Goal: Communication & Community: Answer question/provide support

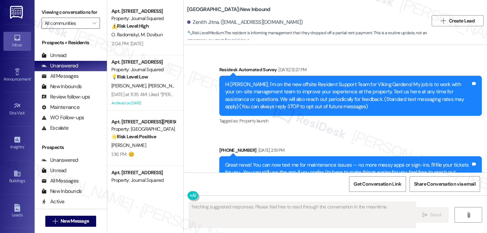
scroll to position [11504, 0]
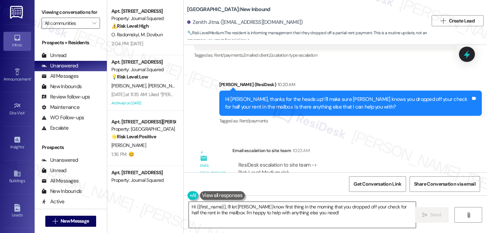
click at [263, 212] on textarea "Hi {{first_name}}, I'll let [PERSON_NAME] know first thing in the morning that …" at bounding box center [302, 215] width 227 height 26
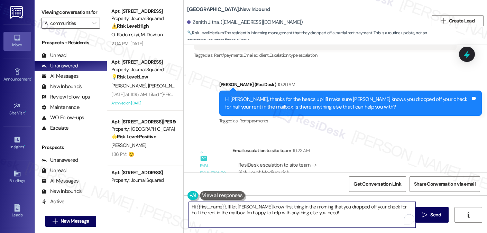
drag, startPoint x: 223, startPoint y: 206, endPoint x: 326, endPoint y: 215, distance: 103.8
click at [326, 215] on textarea "Hi {{first_name}}, I'll let [PERSON_NAME] know first thing in the morning that …" at bounding box center [302, 215] width 227 height 26
paste textarea "we have received their check, thank you."
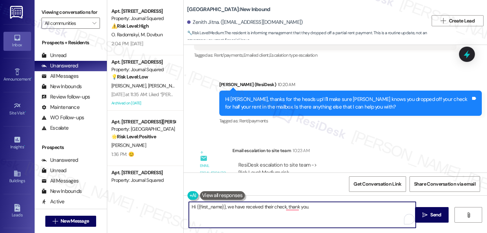
click at [225, 206] on textarea "Hi {{first_name}}, we have received their check, thank you." at bounding box center [302, 215] width 227 height 26
click at [310, 207] on textarea "Hi {{first_name}}, we have received their check. Thank you." at bounding box center [302, 215] width 227 height 26
click at [227, 208] on textarea "Hi {{first_name}}, we have received their check. Thank you." at bounding box center [302, 215] width 227 height 26
click at [232, 206] on textarea "Hi {{first_name}}, we have received their check. Thank you." at bounding box center [302, 215] width 227 height 26
click at [306, 208] on textarea "Hi {{first_name}}, we just want to inform we have received their check. Thank y…" at bounding box center [302, 215] width 227 height 26
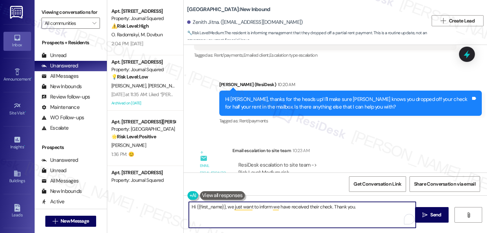
click at [306, 208] on textarea "Hi {{first_name}}, we just want to inform we have received their check. Thank y…" at bounding box center [302, 215] width 227 height 26
click at [311, 206] on textarea "Hi {{first_name}}, we just want to inform we have received their check. Thank y…" at bounding box center [302, 215] width 227 height 26
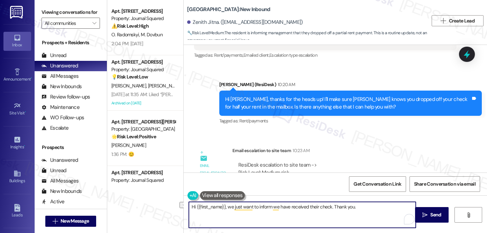
click at [311, 206] on textarea "Hi {{first_name}}, we just want to inform we have received their check. Thank y…" at bounding box center [302, 215] width 227 height 26
click at [360, 208] on textarea "Hi {{first_name}}, we just want to inform we have received your check. Thank yo…" at bounding box center [302, 215] width 227 height 26
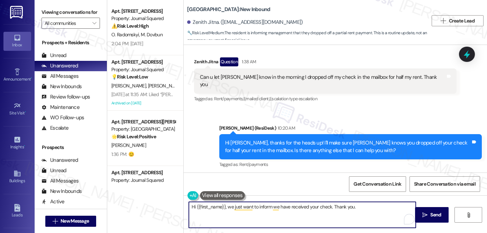
scroll to position [11400, 0]
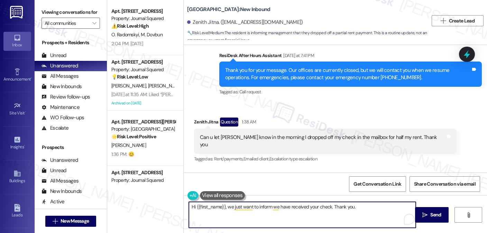
click at [360, 209] on textarea "Hi {{first_name}}, we just want to inform we have received your check. Thank yo…" at bounding box center [302, 215] width 227 height 26
type textarea "Hi {{first_name}}, we just want to inform we have received your check. Thank yo…"
